Goal: Find specific page/section: Find specific page/section

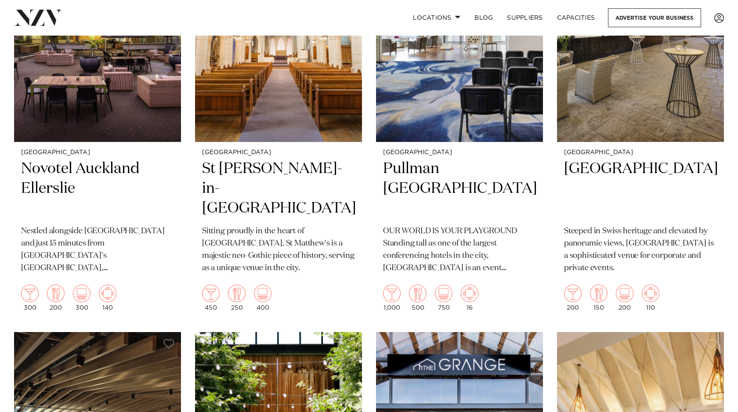
scroll to position [3064, 0]
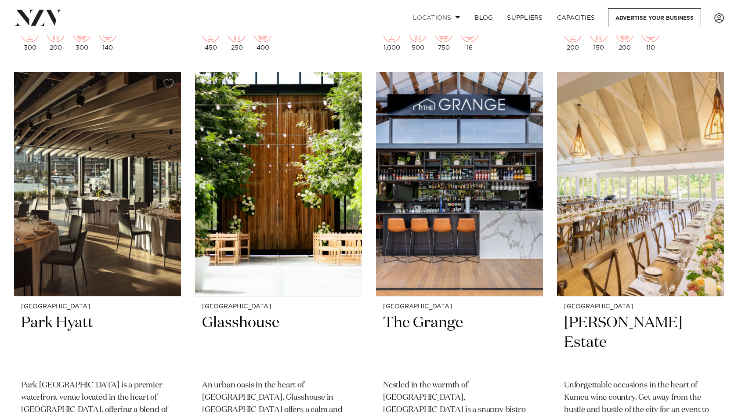
click at [449, 19] on link "Locations" at bounding box center [437, 17] width 62 height 19
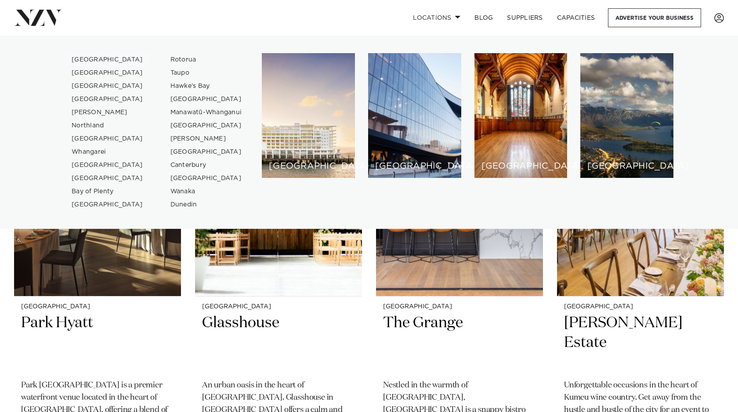
click at [99, 58] on link "[GEOGRAPHIC_DATA]" at bounding box center [108, 59] width 86 height 13
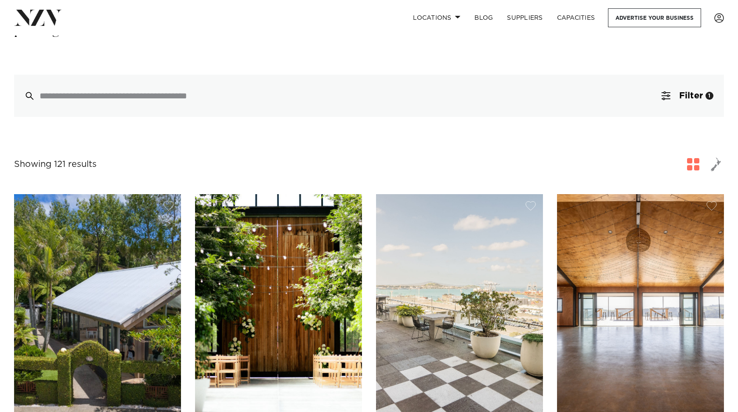
scroll to position [200, 0]
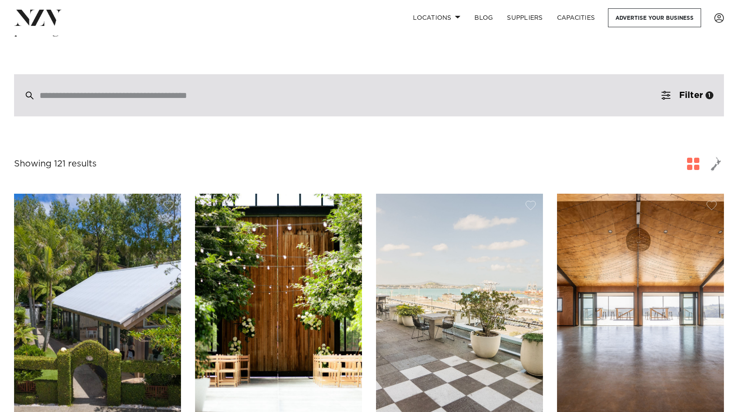
click at [171, 91] on input "search" at bounding box center [351, 96] width 622 height 10
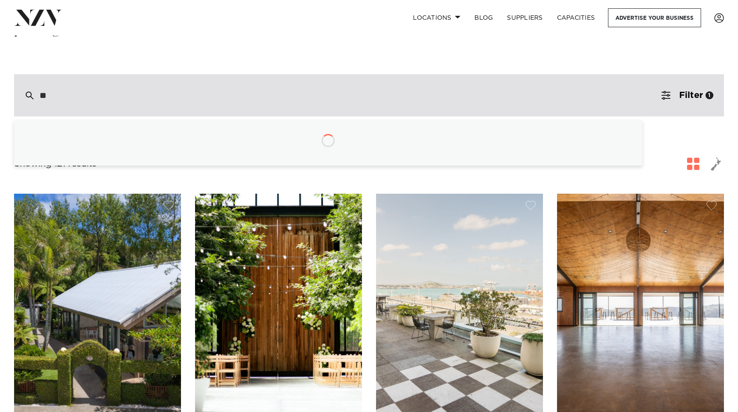
type input "*"
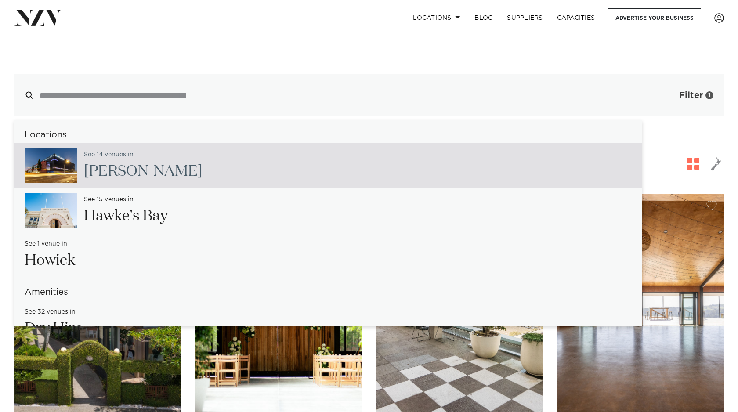
click at [704, 85] on button "Filter 1" at bounding box center [687, 95] width 73 height 42
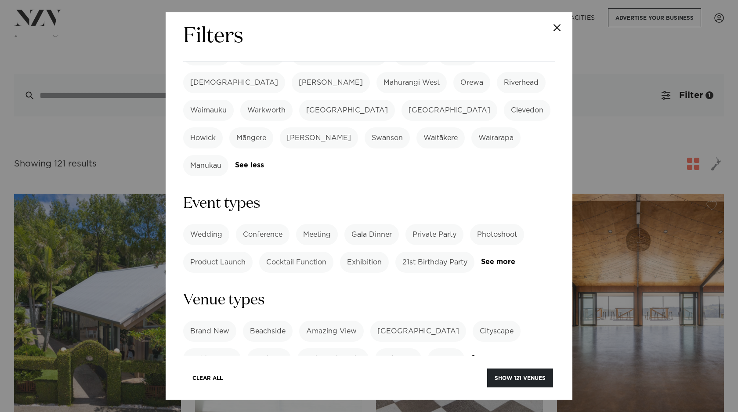
scroll to position [308, 0]
click at [498, 224] on div "Wedding Conference Meeting Gala Dinner Private Party Photoshoot Product Launch …" at bounding box center [369, 248] width 372 height 49
click at [500, 258] on link "See more" at bounding box center [515, 261] width 69 height 7
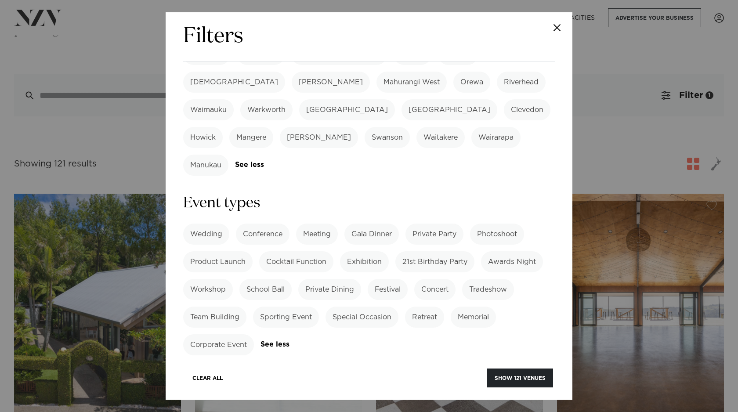
click at [445, 251] on label "21st Birthday Party" at bounding box center [435, 261] width 79 height 21
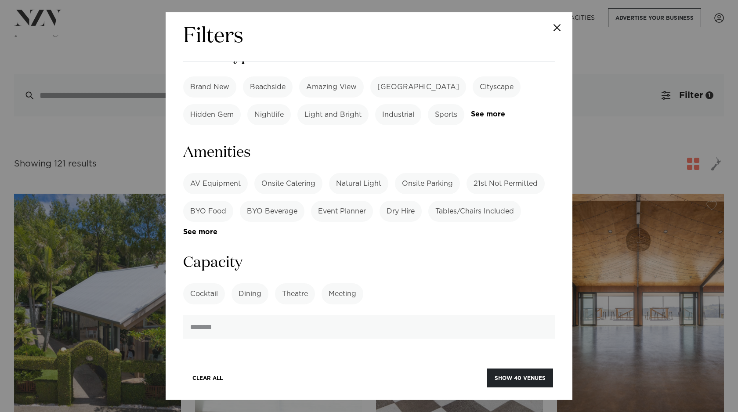
scroll to position [700, 0]
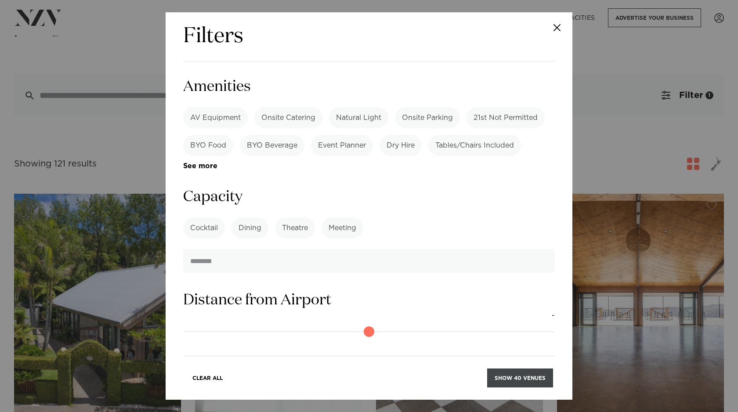
click at [503, 375] on button "Show 40 venues" at bounding box center [520, 378] width 66 height 19
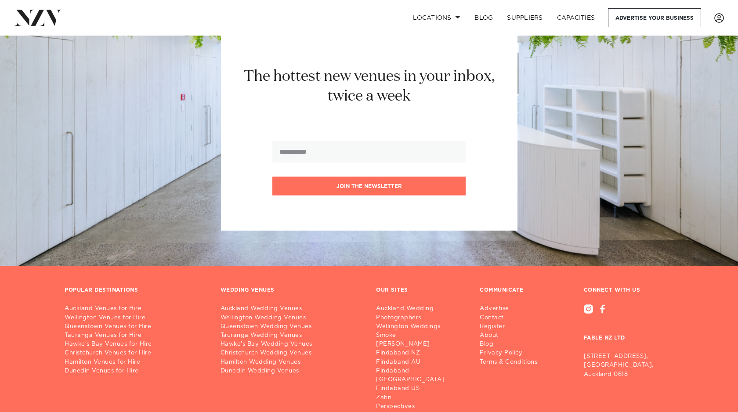
scroll to position [4443, 0]
